Goal: Task Accomplishment & Management: Use online tool/utility

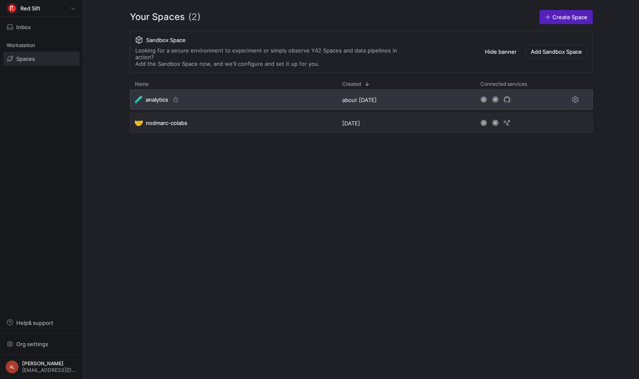
click at [285, 90] on div "🧪 analytics" at bounding box center [233, 99] width 207 height 20
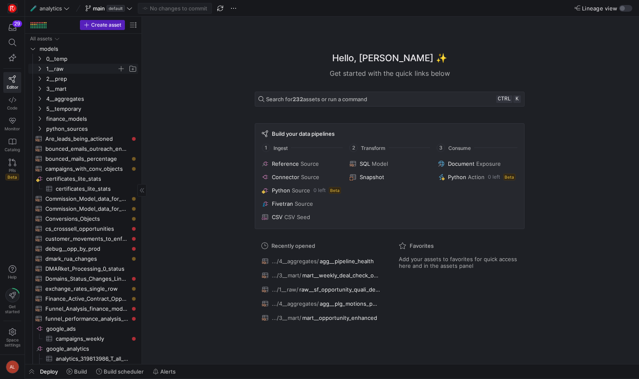
click at [38, 69] on icon "Press SPACE to select this row." at bounding box center [40, 68] width 6 height 5
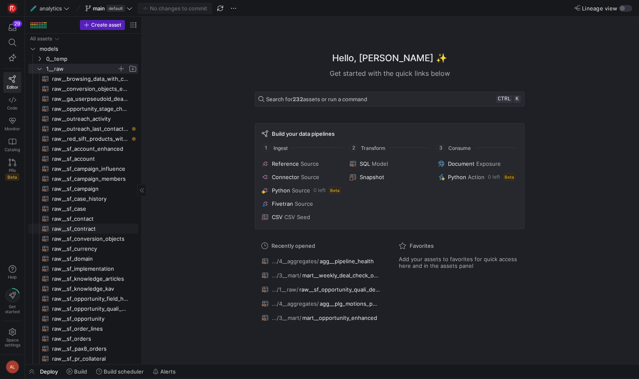
click at [79, 229] on span "raw__sf_contract​​​​​​​​​​" at bounding box center [90, 229] width 77 height 10
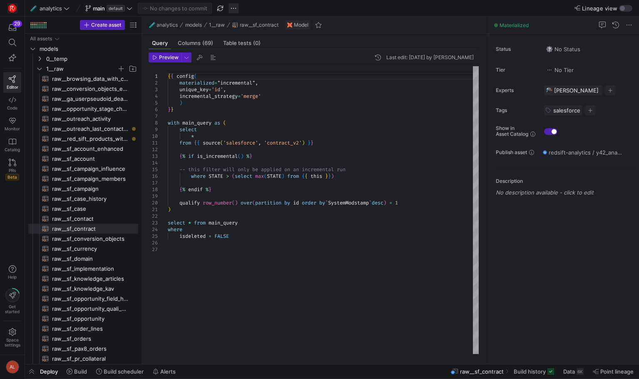
click at [236, 6] on span "button" at bounding box center [233, 8] width 10 height 10
click at [244, 48] on span "Open Git history" at bounding box center [263, 47] width 43 height 7
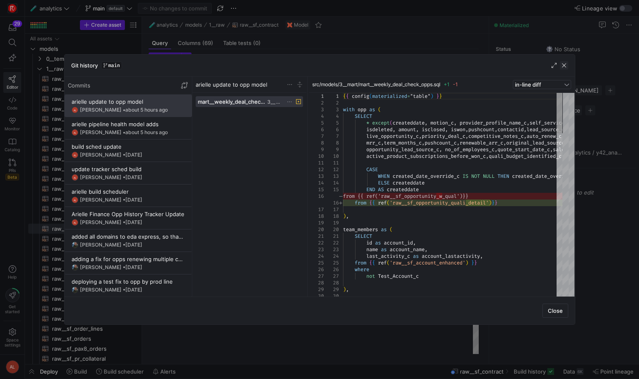
click at [561, 65] on span "button" at bounding box center [564, 65] width 8 height 8
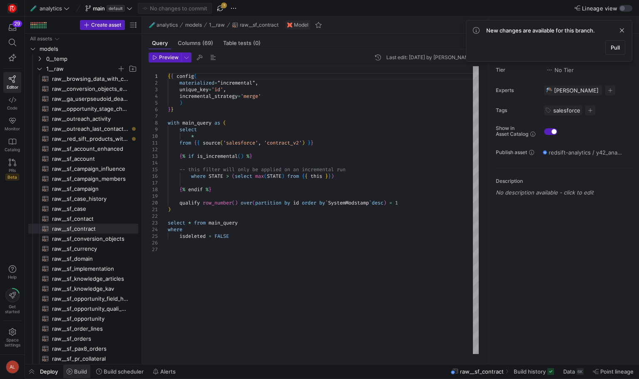
click at [79, 371] on span "Build" at bounding box center [80, 371] width 13 height 7
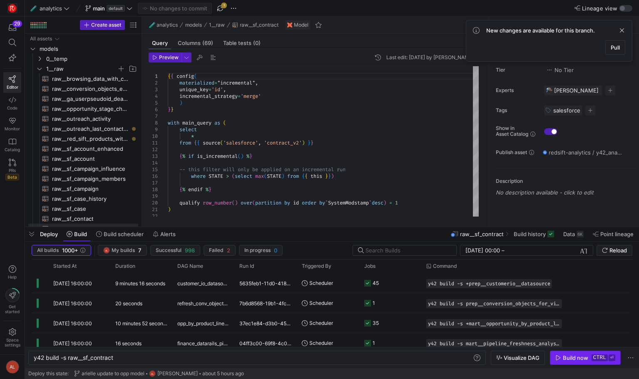
click at [562, 353] on span "button" at bounding box center [585, 357] width 70 height 13
